Goal: Task Accomplishment & Management: Complete application form

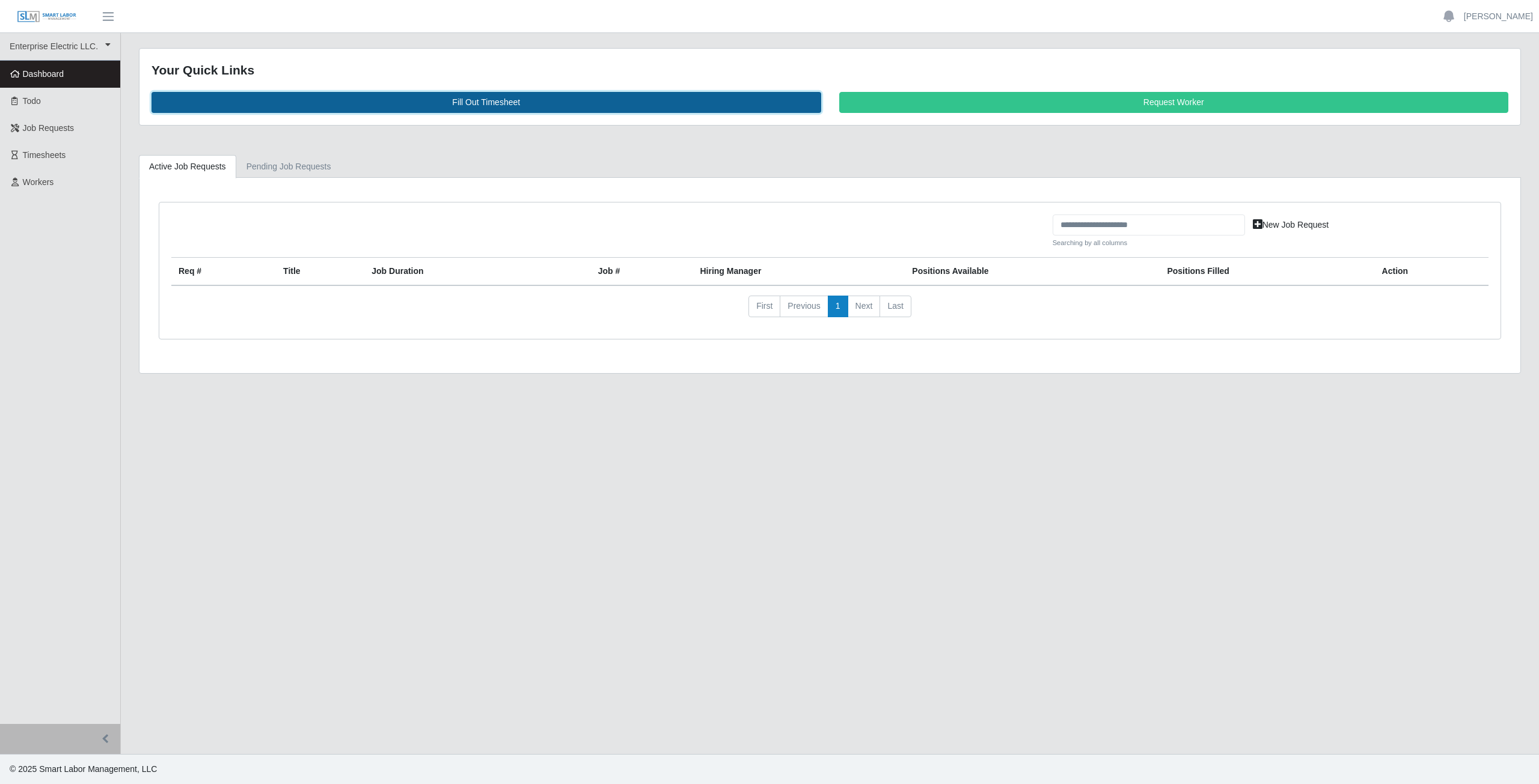
click at [482, 99] on link "Fill Out Timesheet" at bounding box center [486, 103] width 669 height 21
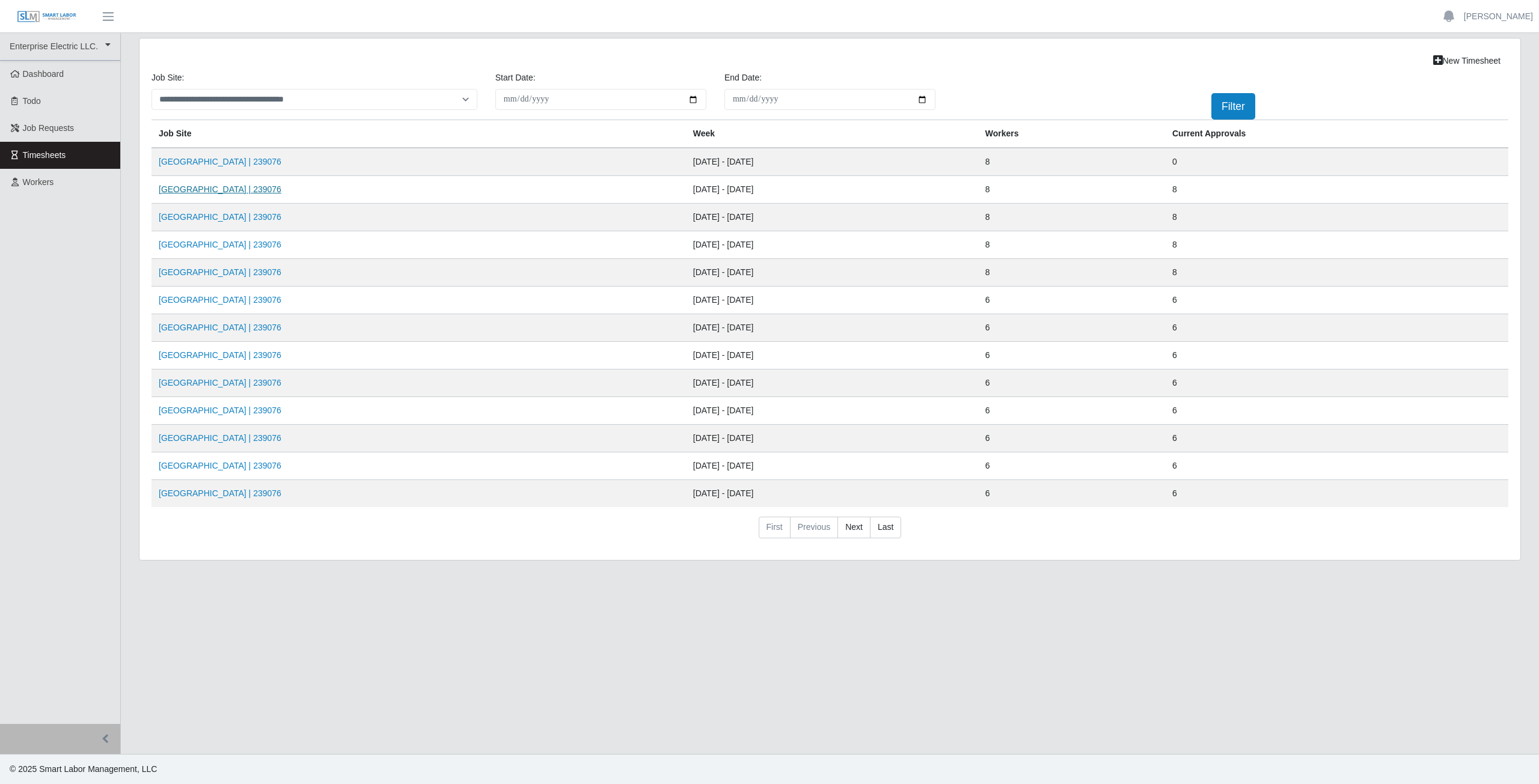
click at [224, 192] on link "Midland Memorial INFILL | 239076" at bounding box center [219, 189] width 122 height 10
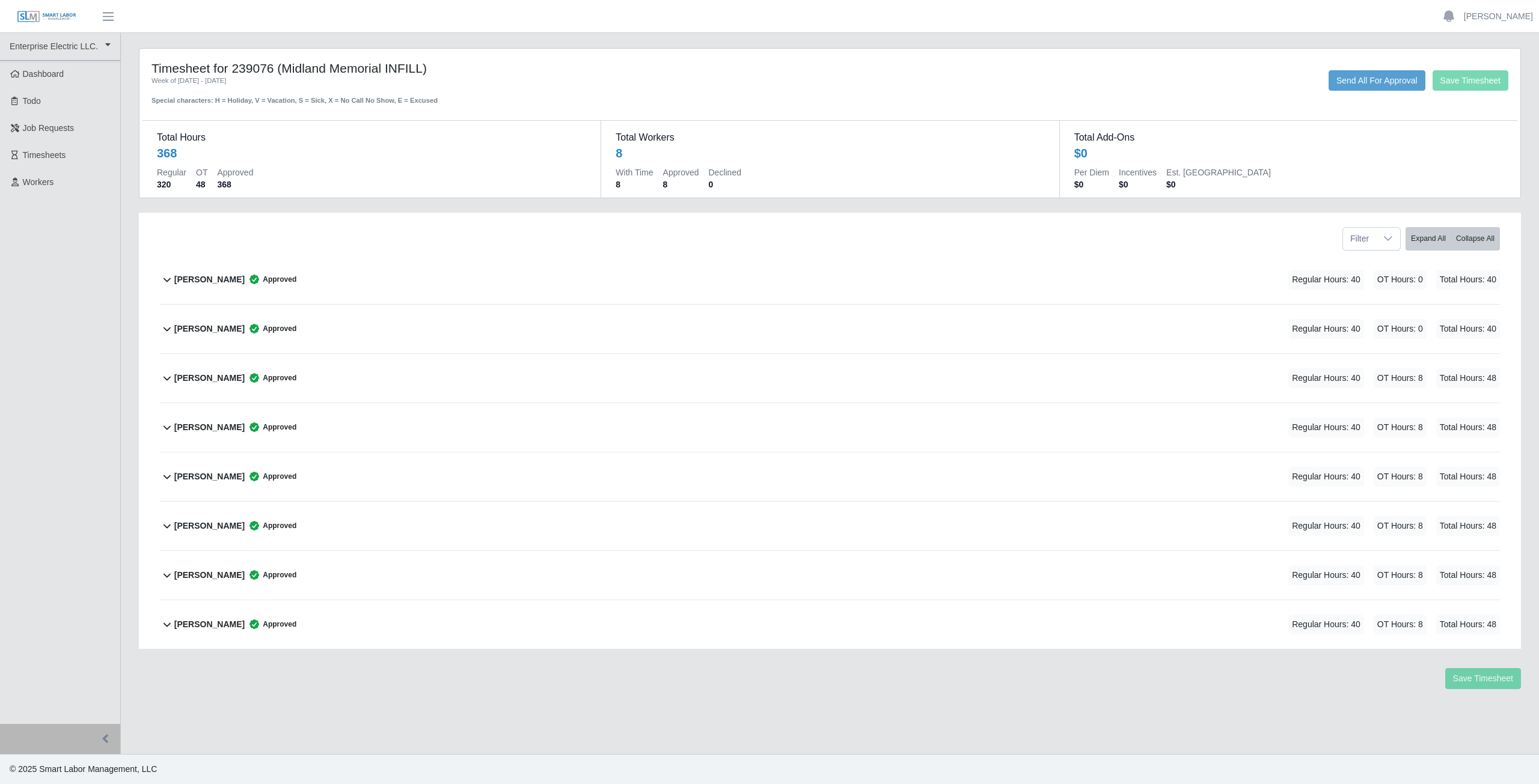
drag, startPoint x: 361, startPoint y: 442, endPoint x: 354, endPoint y: 498, distance: 56.4
click at [354, 499] on div "Alliyah Soto Approved Regular Hours: 40 OT Hours: 0 Total Hours: 40 Alliyah Sot…" at bounding box center [829, 452] width 1358 height 394
click at [38, 154] on span "Timesheets" at bounding box center [44, 155] width 43 height 10
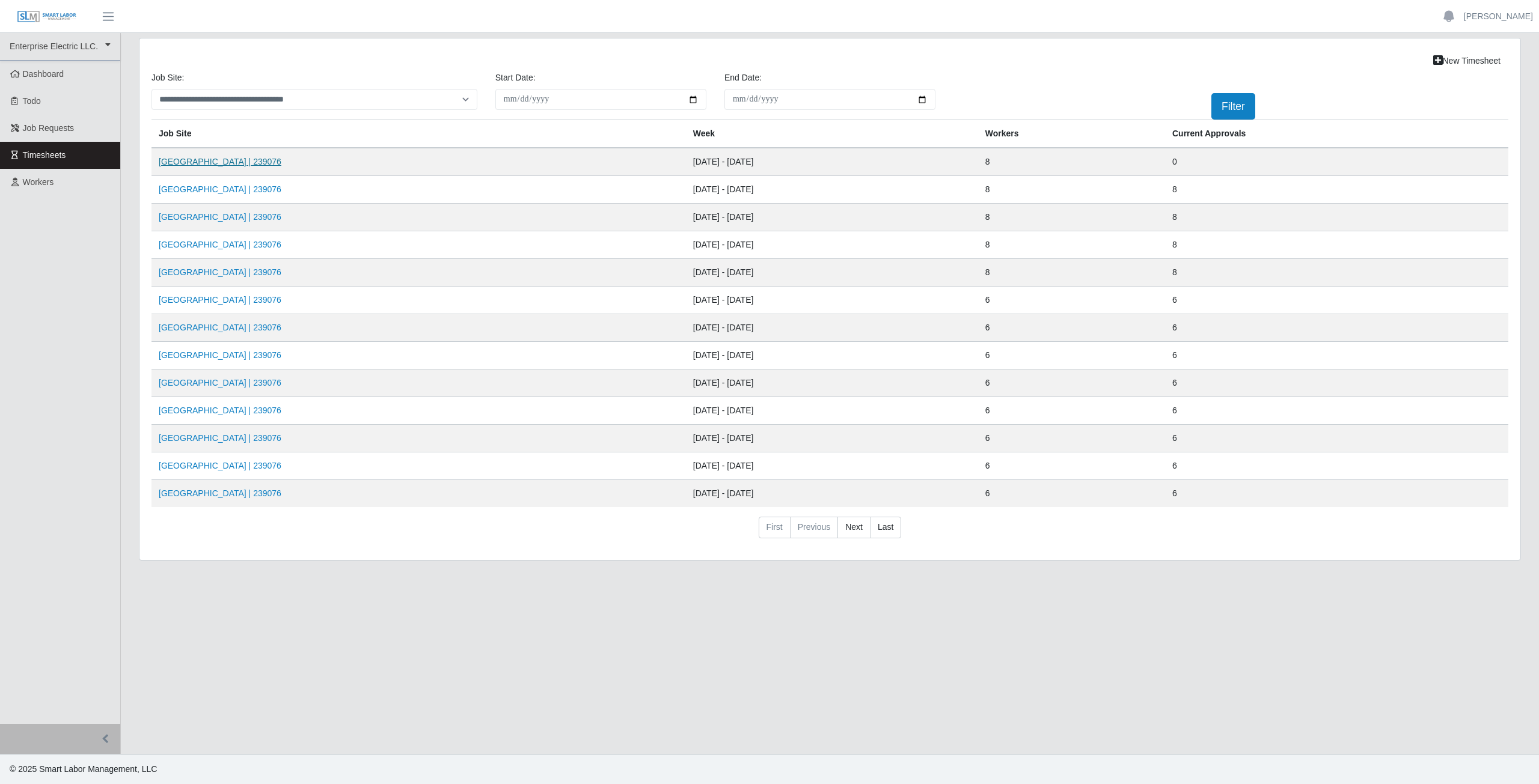
click at [216, 161] on link "[GEOGRAPHIC_DATA] | 239076" at bounding box center [219, 162] width 122 height 10
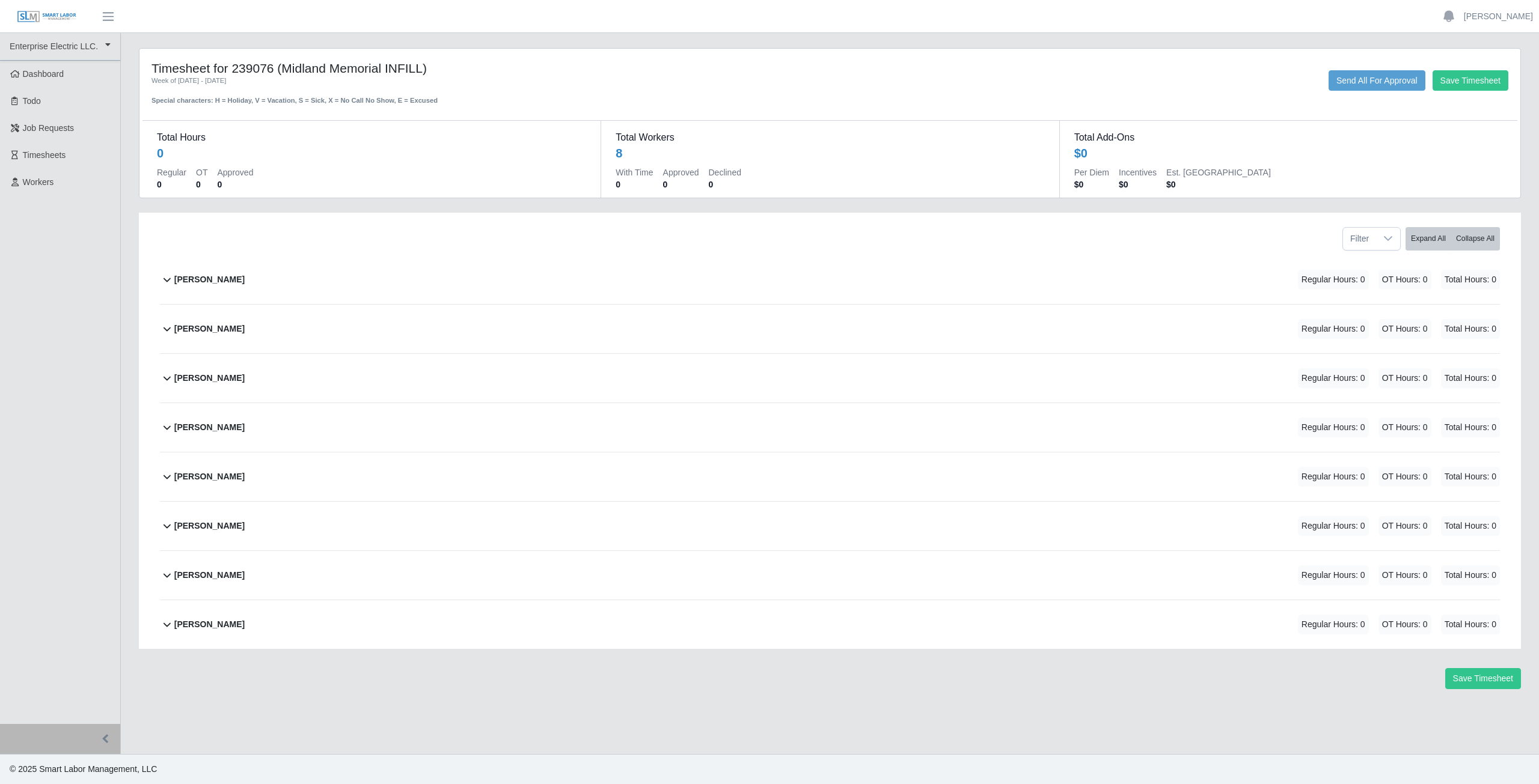
drag, startPoint x: 300, startPoint y: 569, endPoint x: 388, endPoint y: 363, distance: 224.0
click at [388, 363] on div "[PERSON_NAME] Regular Hours: 0 OT Hours: 0 Total Hours: 0 [PERSON_NAME] Select …" at bounding box center [829, 452] width 1358 height 394
drag, startPoint x: 388, startPoint y: 362, endPoint x: 325, endPoint y: 425, distance: 89.1
click at [325, 425] on div "[PERSON_NAME] Regular Hours: 0 OT Hours: 0 Total Hours: 0 [PERSON_NAME] Select …" at bounding box center [829, 452] width 1358 height 394
